Goal: Transaction & Acquisition: Book appointment/travel/reservation

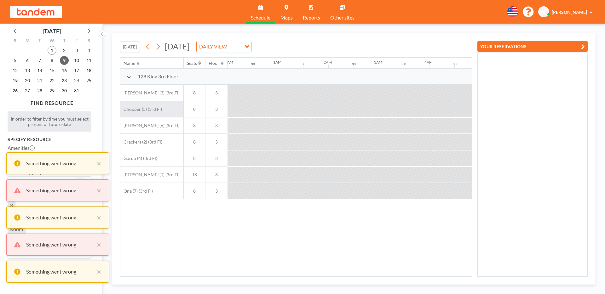
scroll to position [0, 966]
click at [127, 48] on button "[DATE]" at bounding box center [130, 46] width 20 height 11
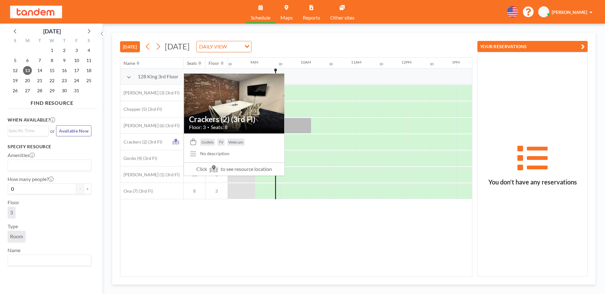
scroll to position [0, 428]
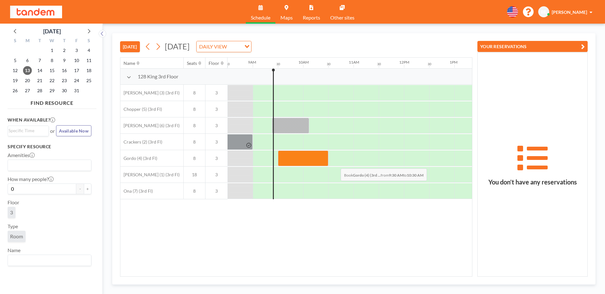
drag, startPoint x: 286, startPoint y: 158, endPoint x: 335, endPoint y: 164, distance: 49.7
click at [335, 164] on div at bounding box center [403, 158] width 1209 height 16
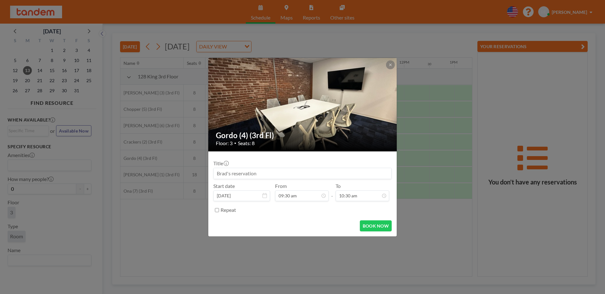
scroll to position [235, 0]
click at [370, 229] on button "BOOK NOW" at bounding box center [376, 225] width 32 height 11
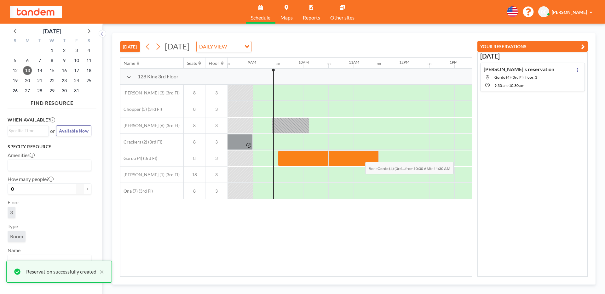
drag, startPoint x: 350, startPoint y: 157, endPoint x: 372, endPoint y: 157, distance: 21.7
click at [372, 157] on div at bounding box center [353, 159] width 50 height 16
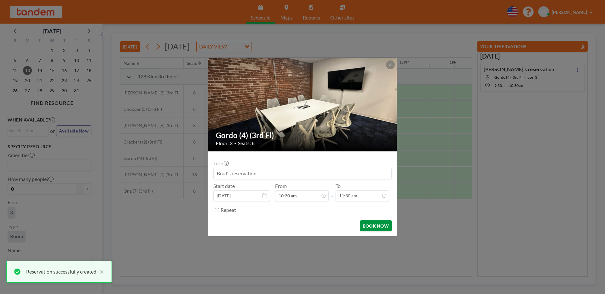
scroll to position [258, 0]
click at [371, 224] on button "BOOK NOW" at bounding box center [376, 225] width 32 height 11
